Goal: Information Seeking & Learning: Learn about a topic

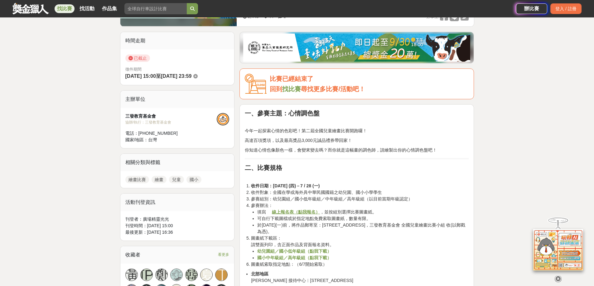
scroll to position [187, 0]
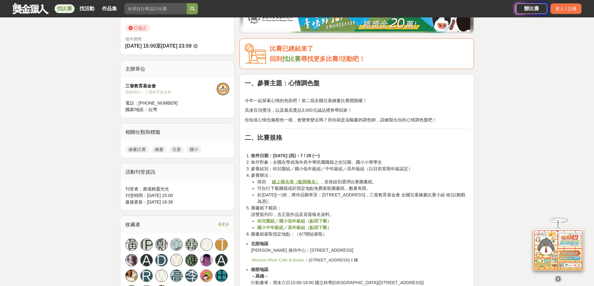
click at [318, 228] on strong "國小中年級組／高年級組（點我下載）" at bounding box center [294, 227] width 74 height 5
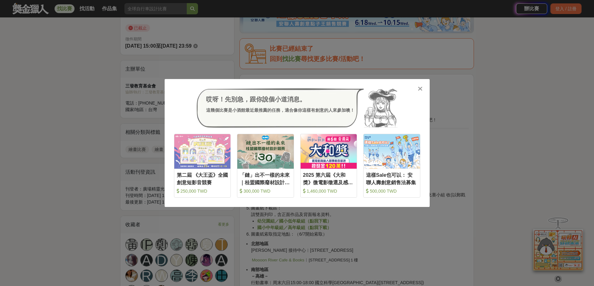
click at [419, 89] on icon at bounding box center [420, 89] width 5 height 6
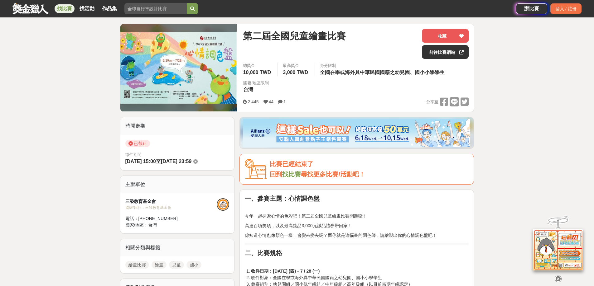
scroll to position [62, 0]
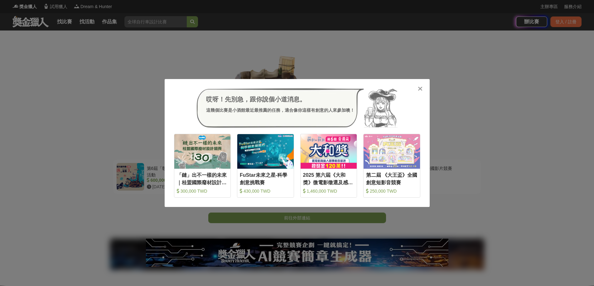
click at [419, 89] on icon at bounding box center [420, 89] width 5 height 6
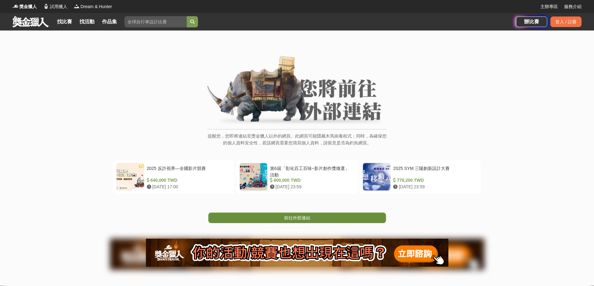
click at [325, 215] on link "前往外部連結" at bounding box center [297, 218] width 178 height 11
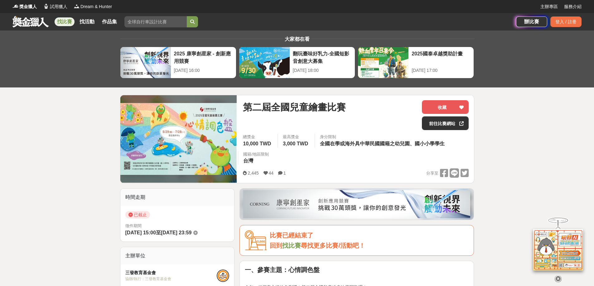
click at [19, 21] on link at bounding box center [31, 22] width 38 height 12
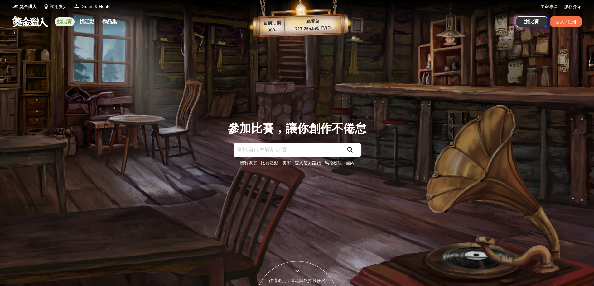
click at [68, 25] on link "找比賽" at bounding box center [65, 21] width 20 height 9
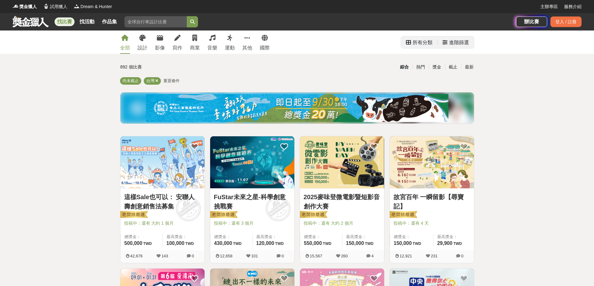
click at [421, 39] on div "所有分類" at bounding box center [422, 42] width 20 height 12
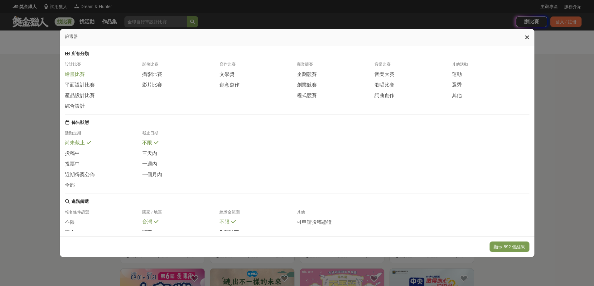
click at [75, 78] on span "繪畫比賽" at bounding box center [75, 74] width 20 height 7
click at [508, 249] on button "顯示 123 個結果" at bounding box center [509, 247] width 40 height 11
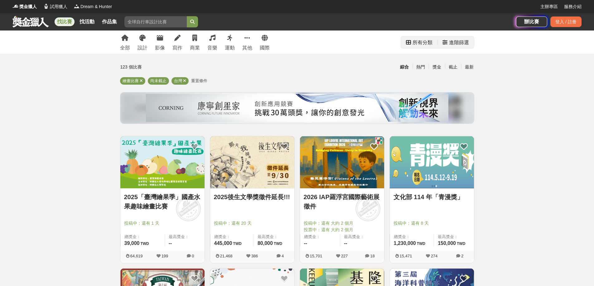
click at [462, 44] on div "進階篩選" at bounding box center [459, 42] width 20 height 12
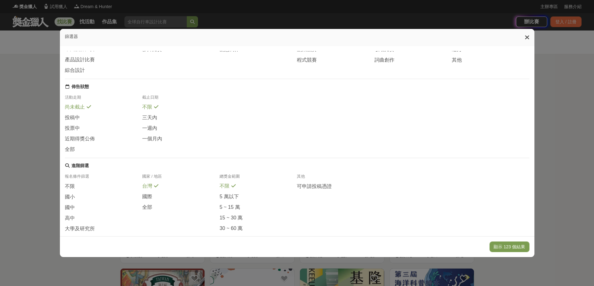
scroll to position [72, 0]
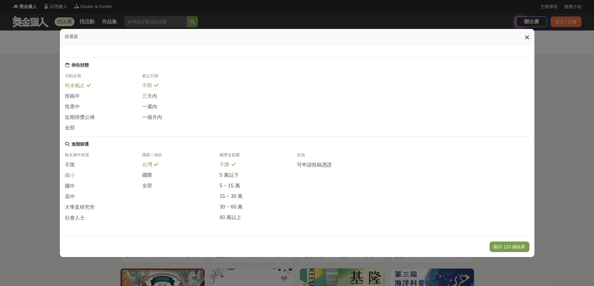
click at [70, 174] on span "國小" at bounding box center [70, 176] width 10 height 7
click at [512, 249] on button "顯示 32 個結果" at bounding box center [510, 247] width 37 height 11
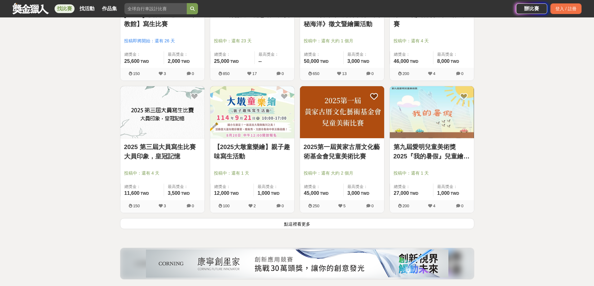
scroll to position [748, 0]
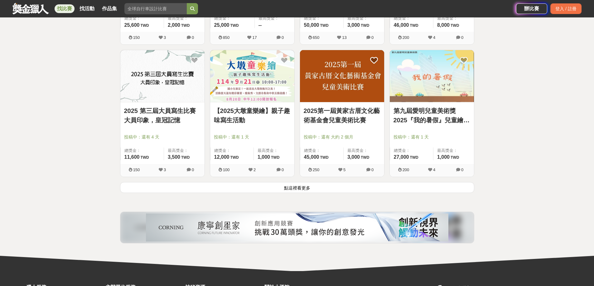
click at [300, 190] on button "點這裡看更多" at bounding box center [297, 187] width 354 height 11
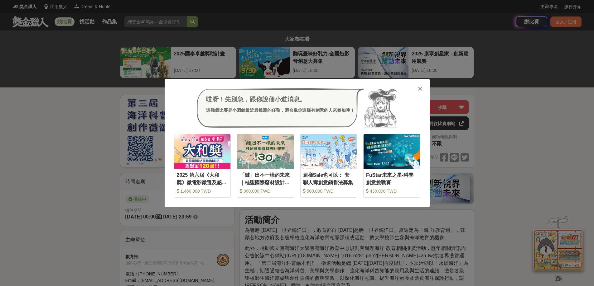
click at [420, 87] on icon at bounding box center [420, 89] width 5 height 6
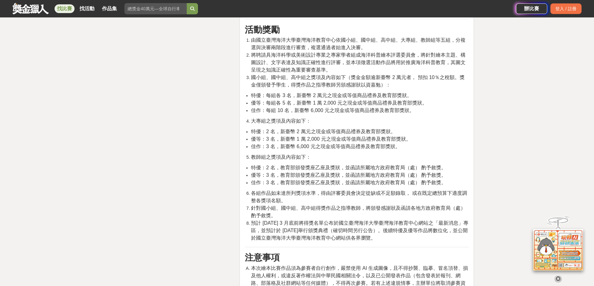
scroll to position [1309, 0]
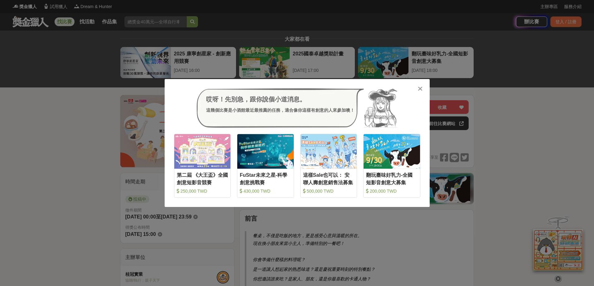
click at [422, 87] on icon at bounding box center [420, 89] width 5 height 6
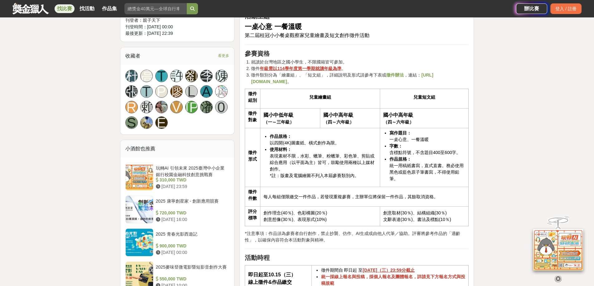
scroll to position [405, 0]
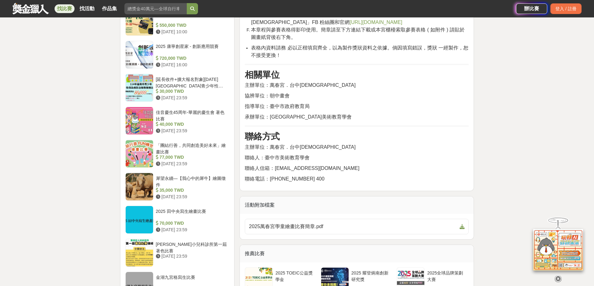
scroll to position [623, 0]
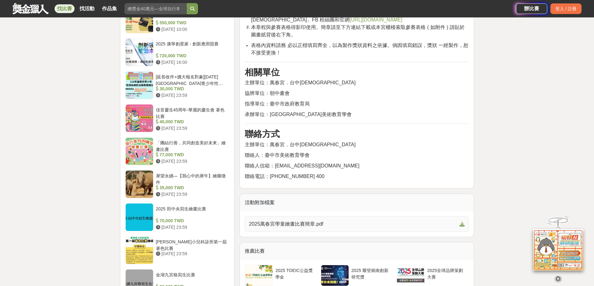
click at [313, 221] on span "2025萬春宮學童繪畫比賽簡章.pdf" at bounding box center [353, 224] width 208 height 7
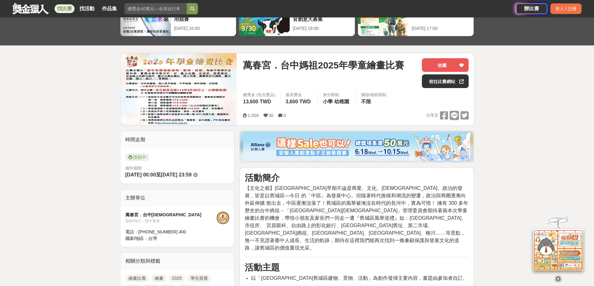
scroll to position [31, 0]
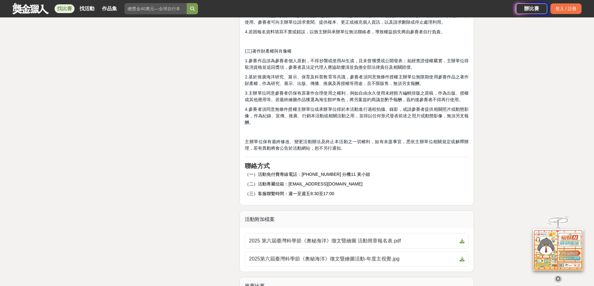
scroll to position [1683, 0]
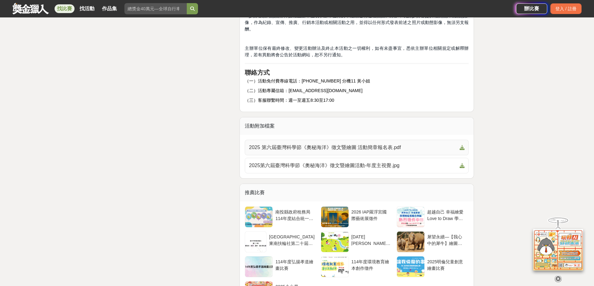
click at [312, 144] on span "2025 第六屆臺灣科學節《奧秘海洋》徵文暨繪圖 活動簡章報名表.pdf" at bounding box center [353, 147] width 208 height 7
